Goal: Navigation & Orientation: Find specific page/section

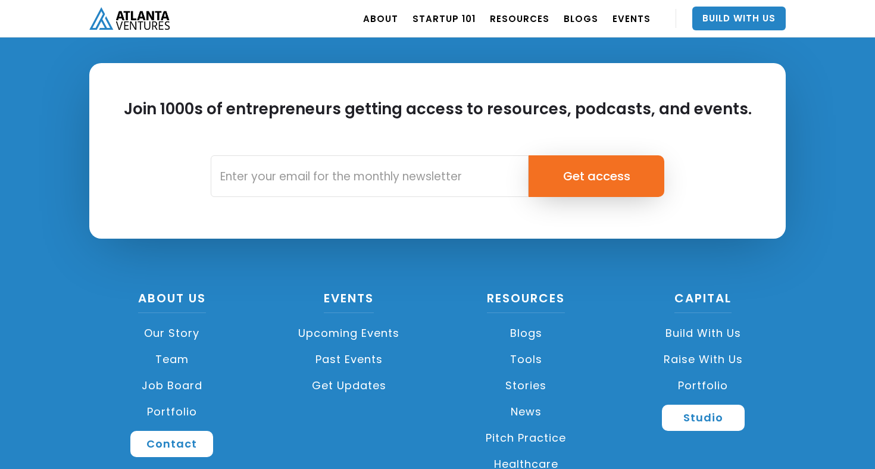
scroll to position [2851, 0]
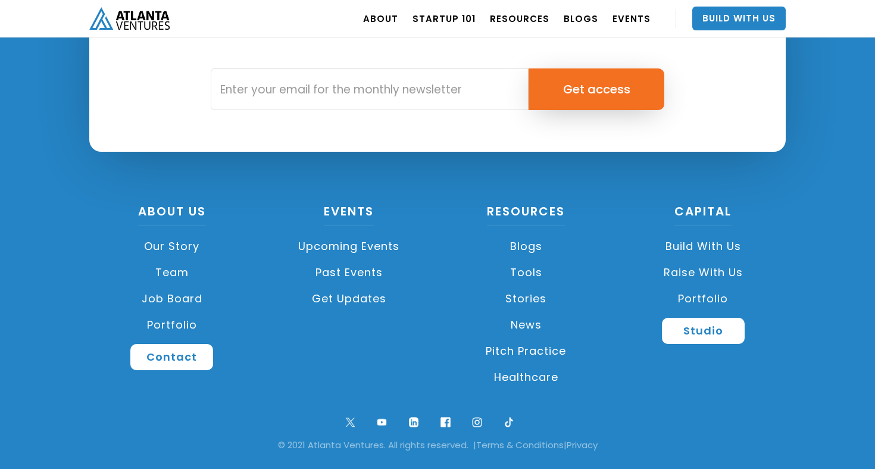
click at [288, 447] on div "© 2021 Atlanta Ventures. All rights reserved. | Terms & Conditions | Privacy" at bounding box center [437, 445] width 839 height 12
click at [289, 346] on div "About US Our Story Team Job Board Portfolio Contact Events Upcoming Events Past…" at bounding box center [437, 306] width 708 height 203
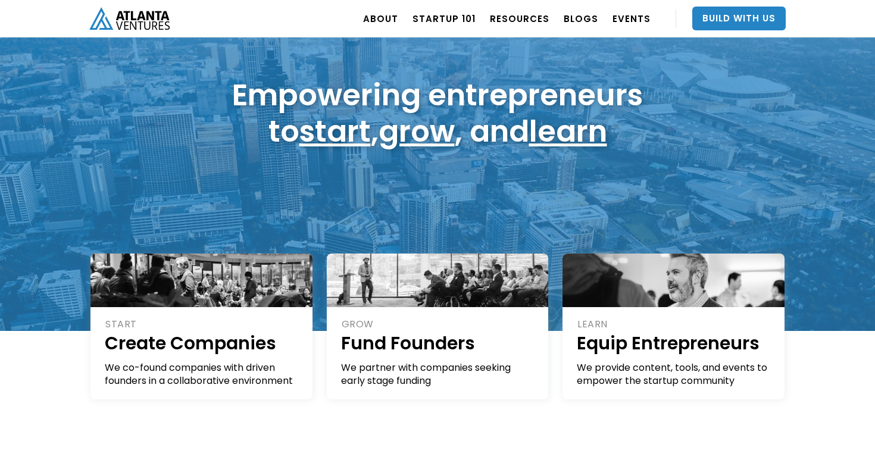
scroll to position [0, 0]
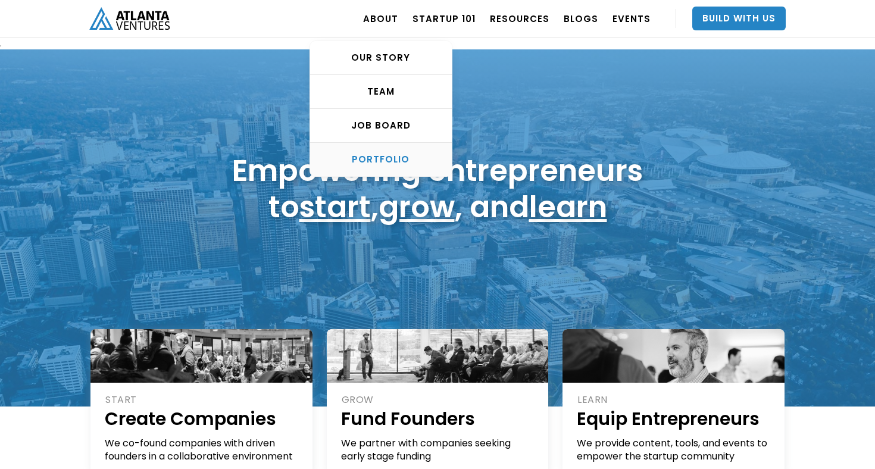
click at [389, 155] on div "PORTFOLIO" at bounding box center [381, 160] width 142 height 12
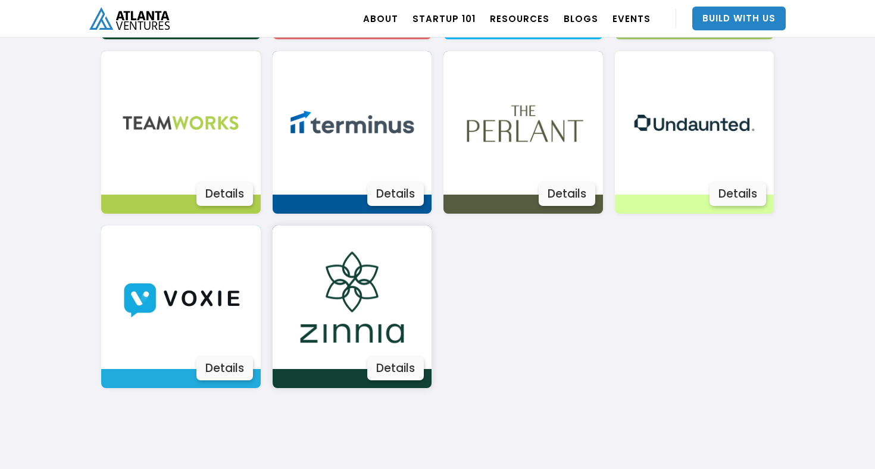
scroll to position [2241, 0]
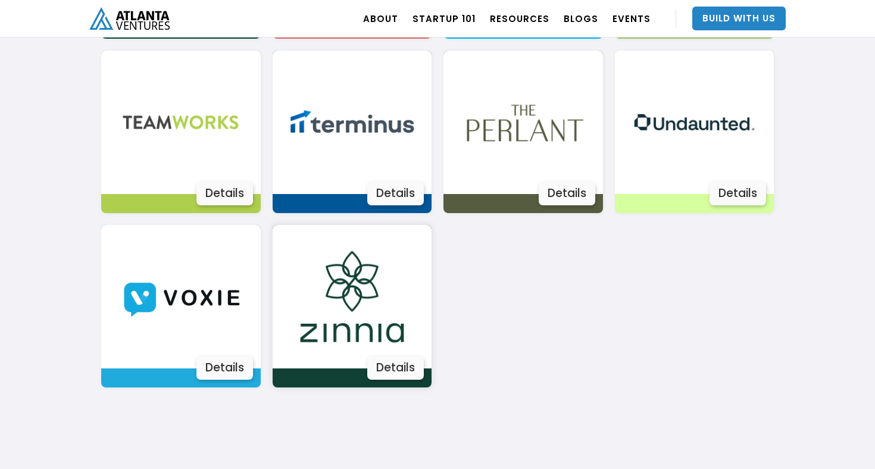
click at [415, 368] on div "Details" at bounding box center [395, 368] width 57 height 24
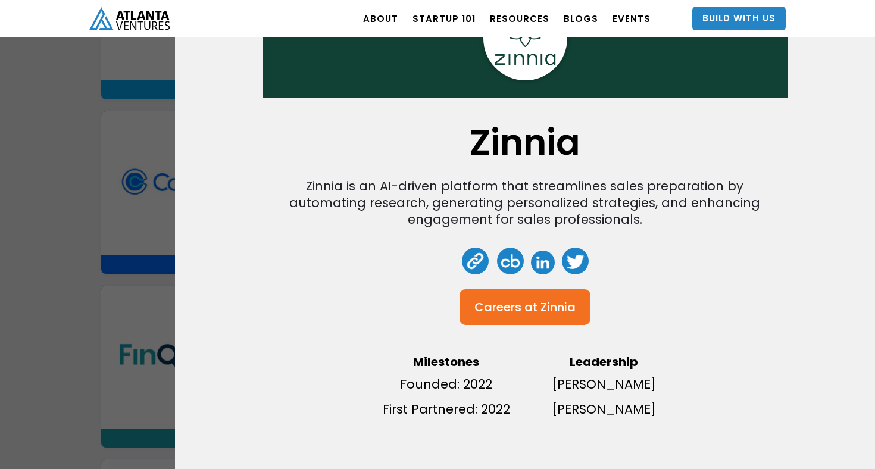
scroll to position [0, 0]
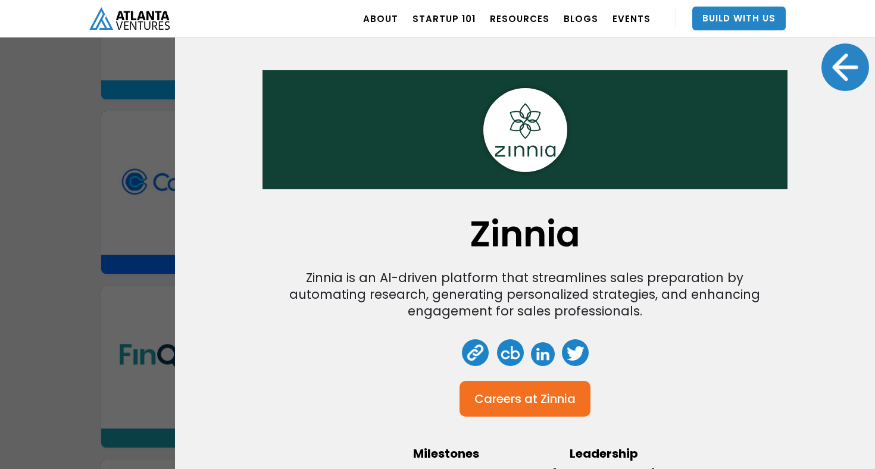
click at [848, 63] on div at bounding box center [845, 67] width 48 height 48
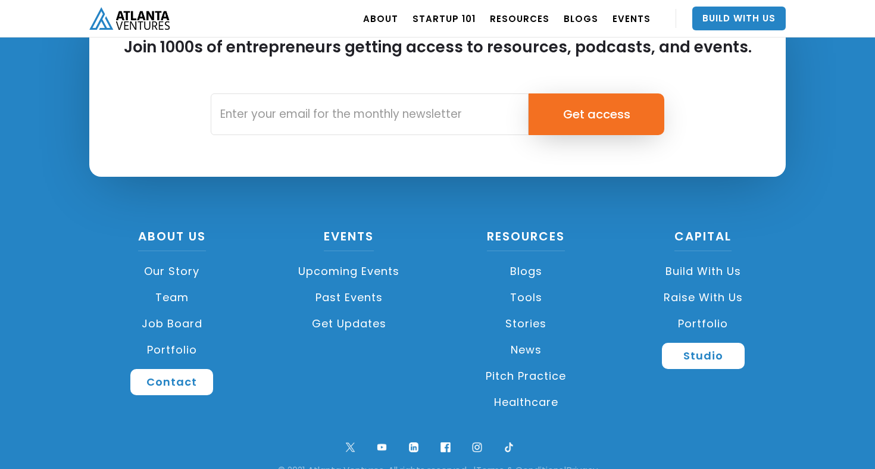
scroll to position [4510, 0]
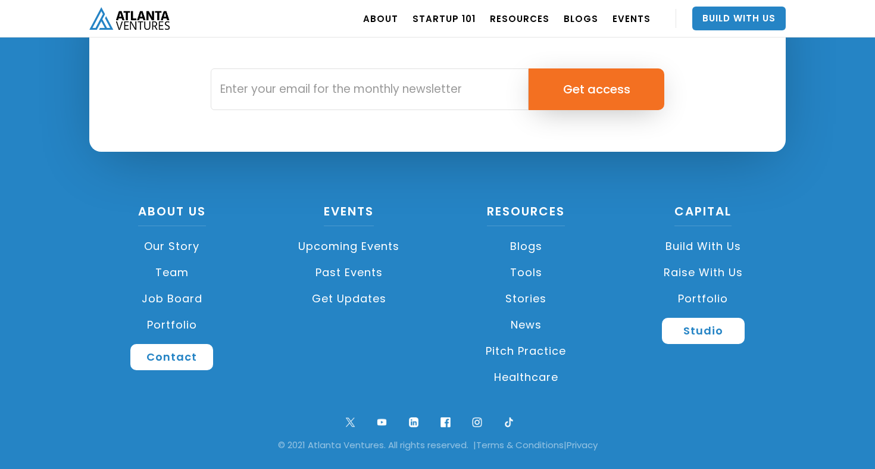
click at [523, 275] on link "Tools" at bounding box center [525, 272] width 165 height 26
